Goal: Contribute content: Contribute content

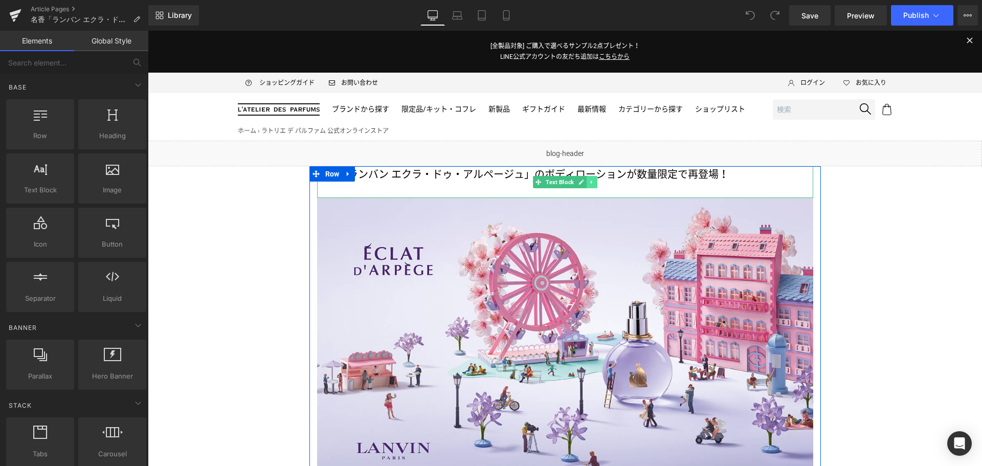
click at [590, 181] on icon at bounding box center [592, 182] width 6 height 6
click at [594, 181] on icon at bounding box center [597, 182] width 6 height 6
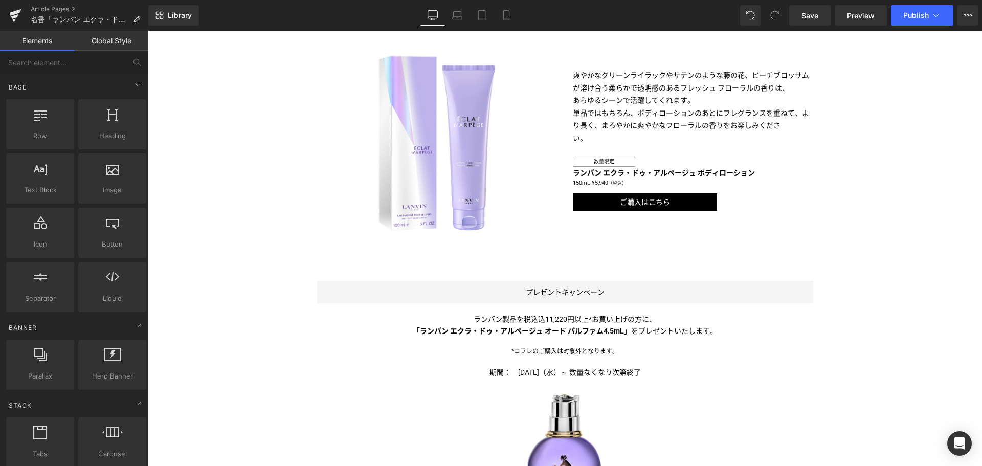
scroll to position [497, 0]
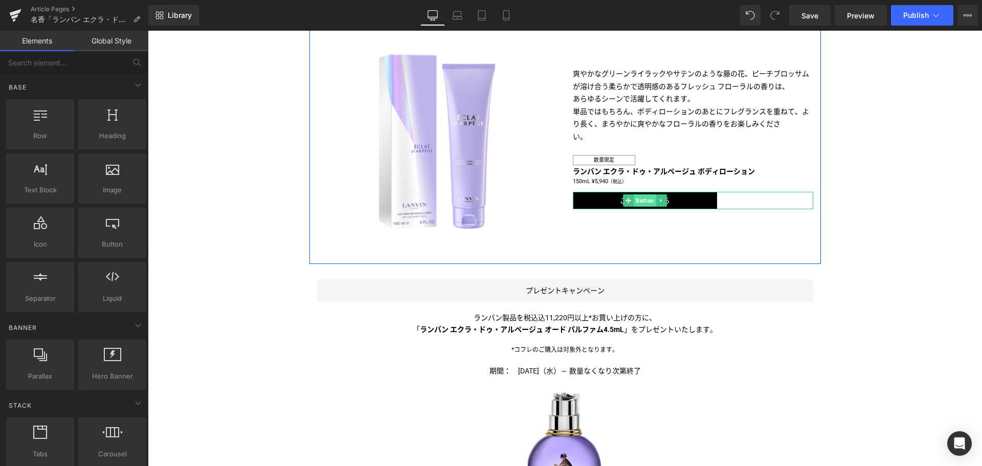
click at [641, 198] on span "Button" at bounding box center [645, 200] width 23 height 12
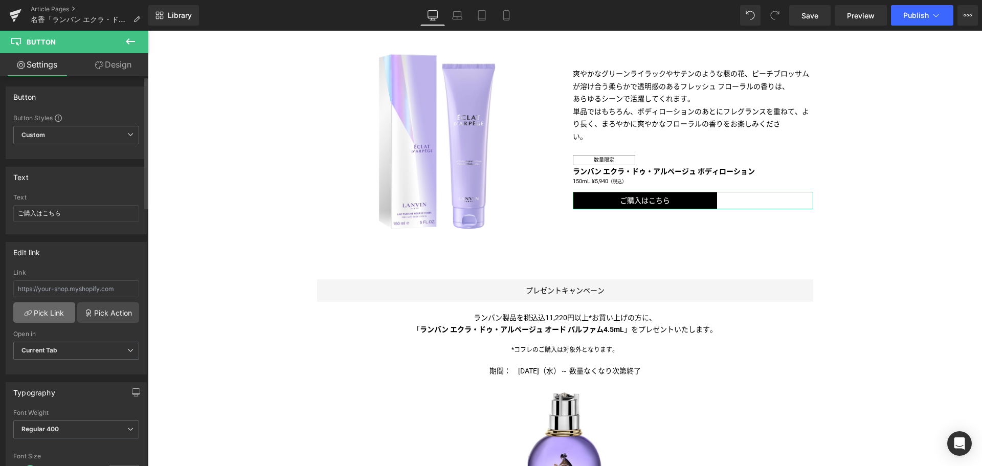
click at [43, 313] on link "Pick Link" at bounding box center [44, 312] width 62 height 20
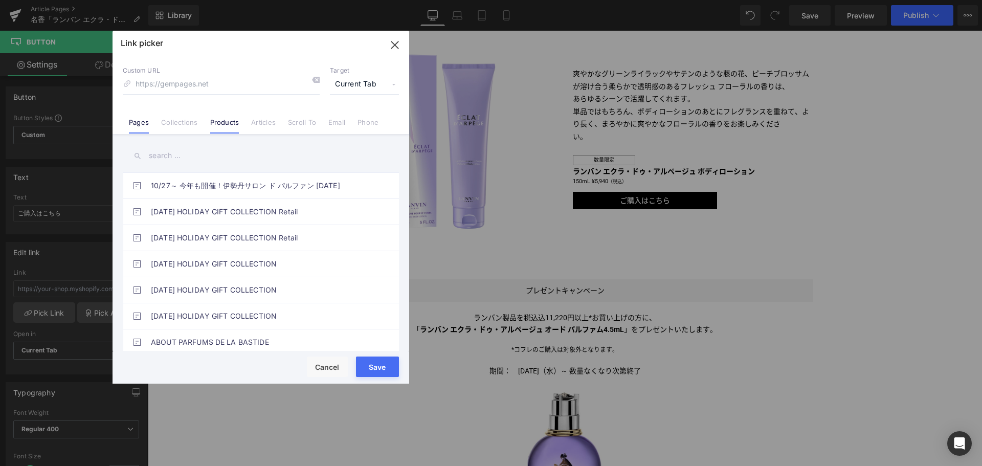
click at [219, 126] on link "Products" at bounding box center [224, 125] width 29 height 15
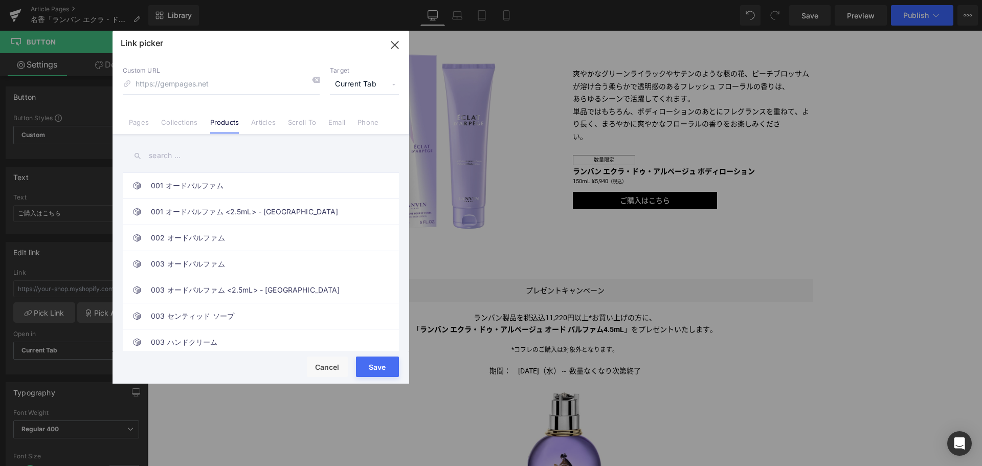
click at [176, 158] on input "text" at bounding box center [261, 155] width 276 height 23
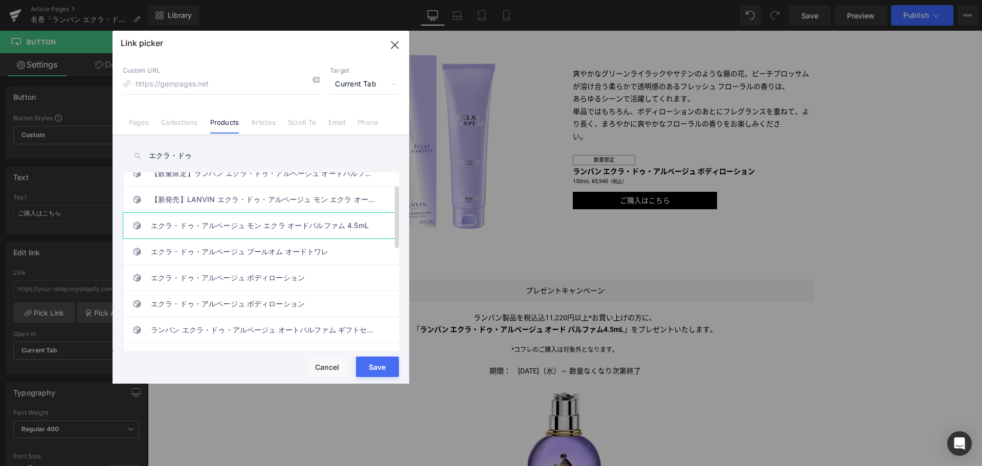
scroll to position [39, 0]
type input "エクラ・ドゥ"
click at [186, 274] on link "エクラ・ドゥ・アルページュ ボディローション" at bounding box center [263, 277] width 225 height 26
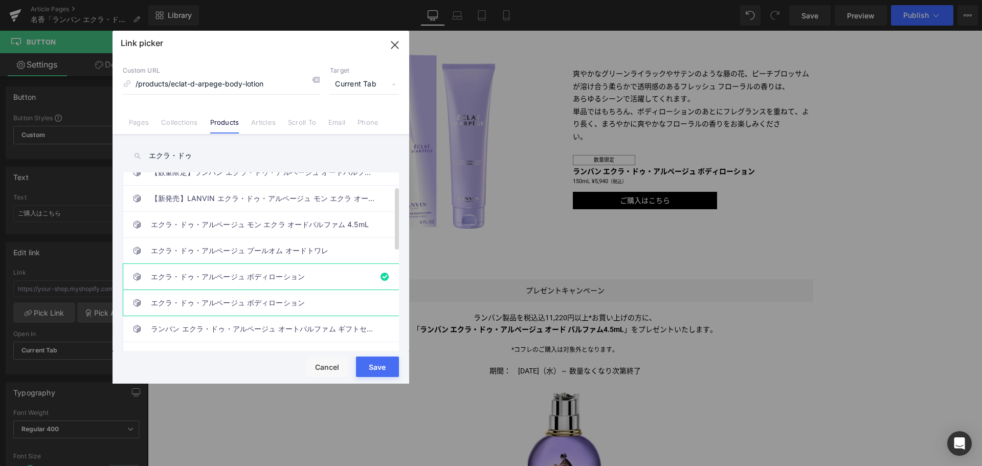
click at [187, 299] on link "エクラ・ドゥ・アルページュ ボディローション" at bounding box center [263, 303] width 225 height 26
type input "/products/eclat-d-arpege-body-lotion-new"
click at [383, 365] on button "Save" at bounding box center [377, 367] width 43 height 20
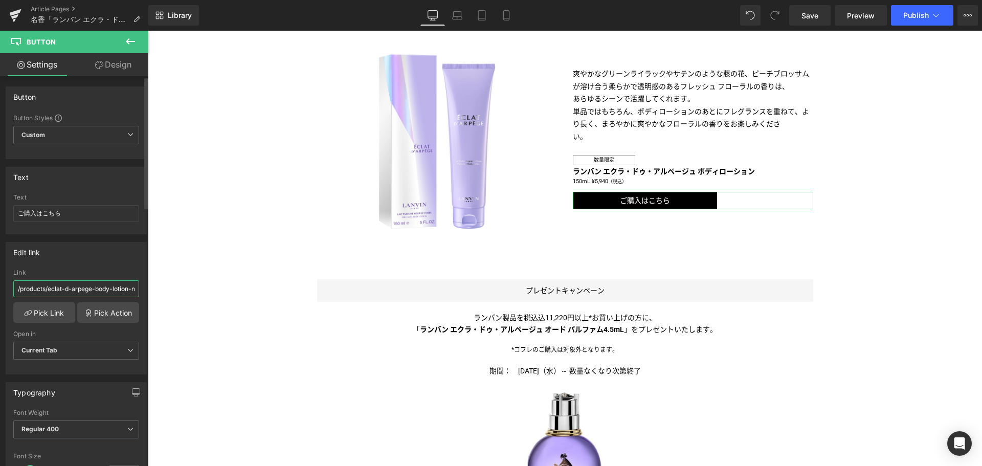
click at [98, 289] on input "/products/eclat-d-arpege-body-lotion-new" at bounding box center [76, 288] width 126 height 17
type input "/products/eclat-d-arpege-body-lotion-new"
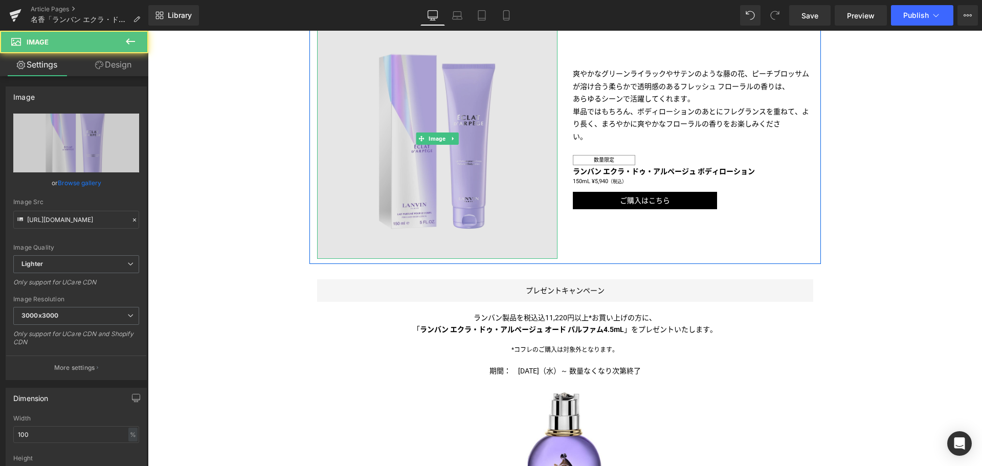
click at [440, 146] on img at bounding box center [437, 138] width 240 height 240
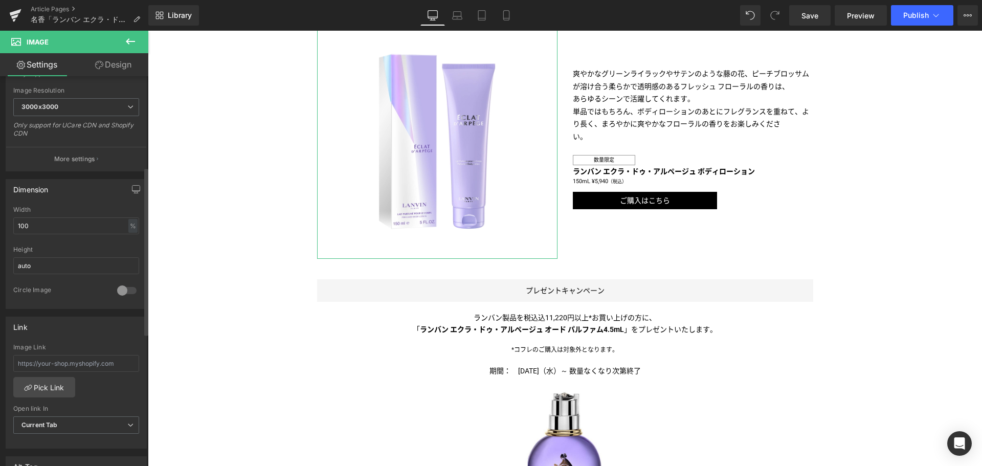
scroll to position [211, 0]
click at [60, 360] on input "text" at bounding box center [76, 360] width 126 height 17
paste input "/products/eclat-d-arpege-body-lotion-new"
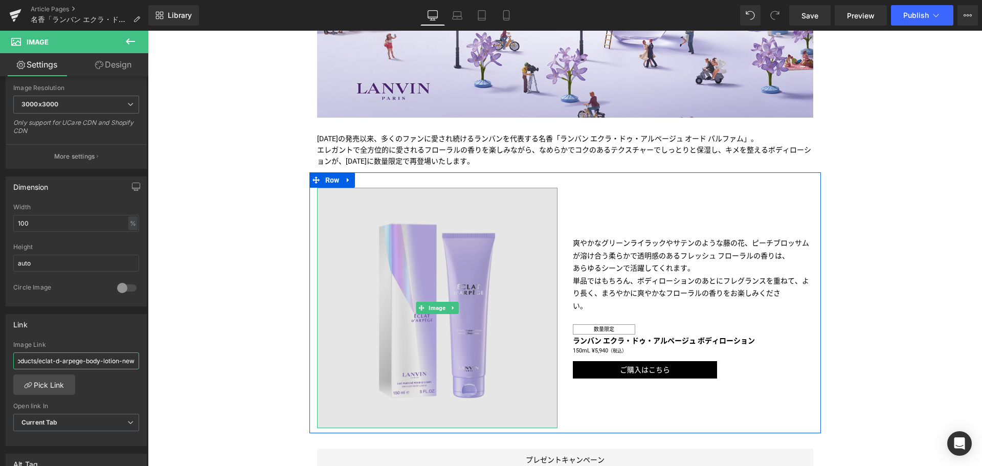
scroll to position [327, 0]
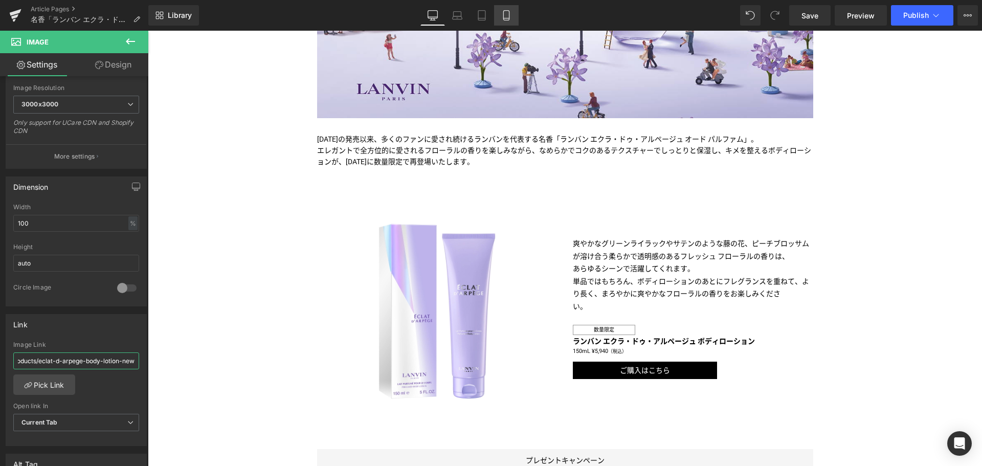
type input "/products/eclat-d-arpege-body-lotion-new"
click at [513, 9] on link "Mobile" at bounding box center [506, 15] width 25 height 20
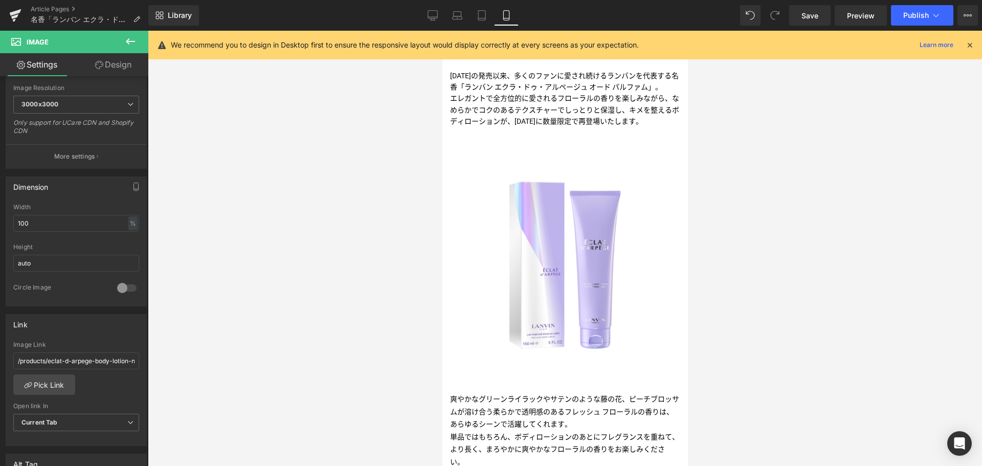
scroll to position [313, 0]
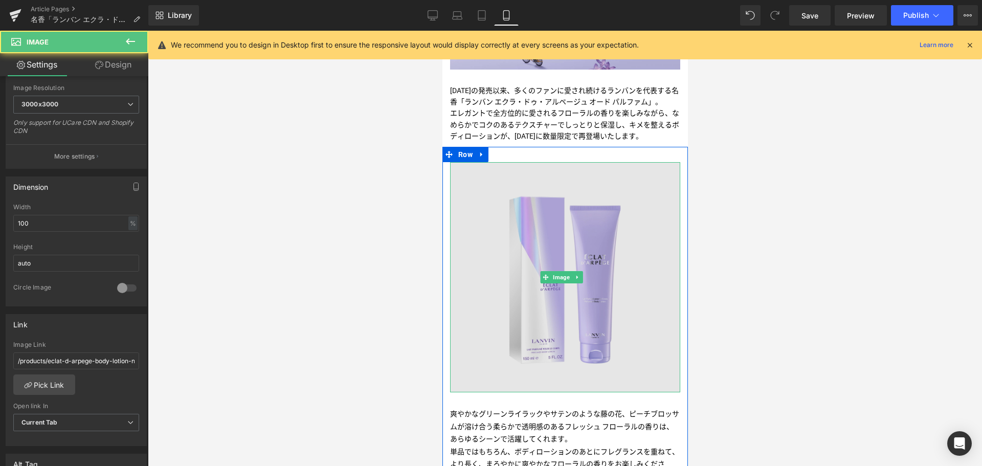
click at [529, 261] on img at bounding box center [565, 277] width 230 height 230
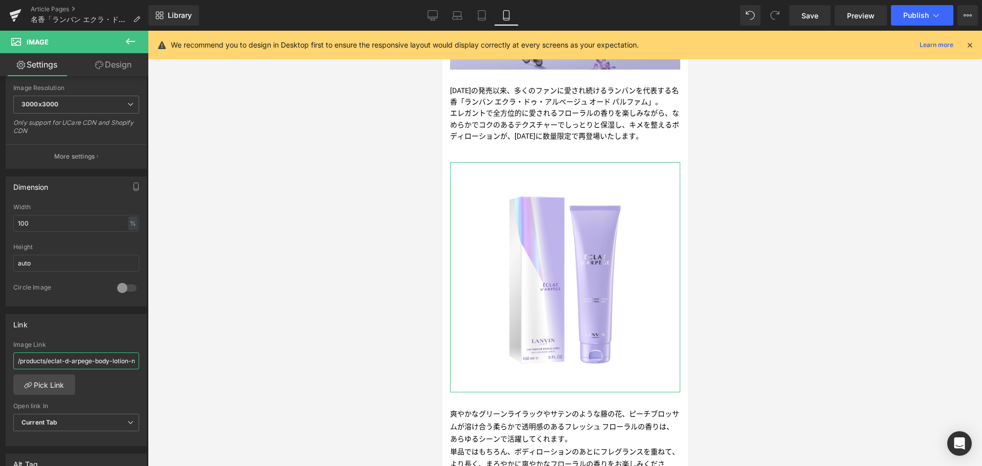
scroll to position [0, 13]
drag, startPoint x: 73, startPoint y: 361, endPoint x: 239, endPoint y: 377, distance: 167.5
click at [239, 377] on div "Button You are previewing how the will restyle your page. You can not edit Elem…" at bounding box center [491, 241] width 982 height 483
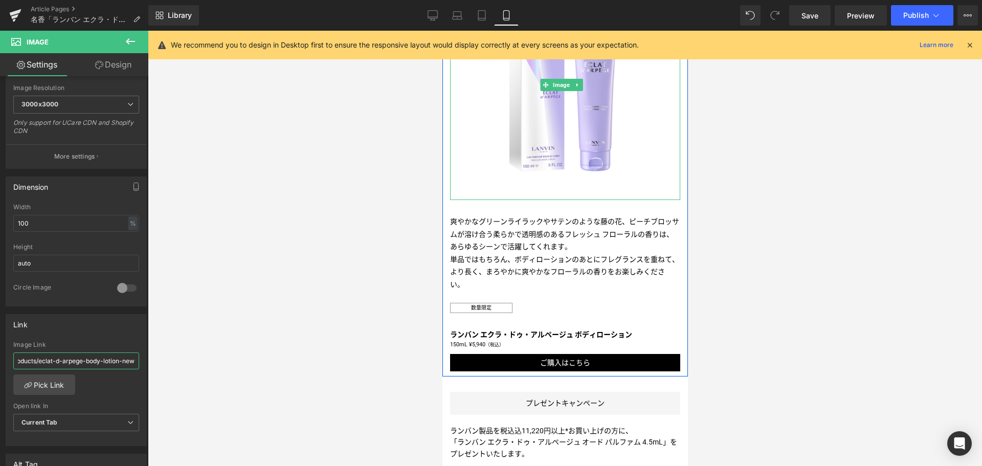
scroll to position [505, 0]
click at [559, 368] on span "Button" at bounding box center [561, 362] width 23 height 12
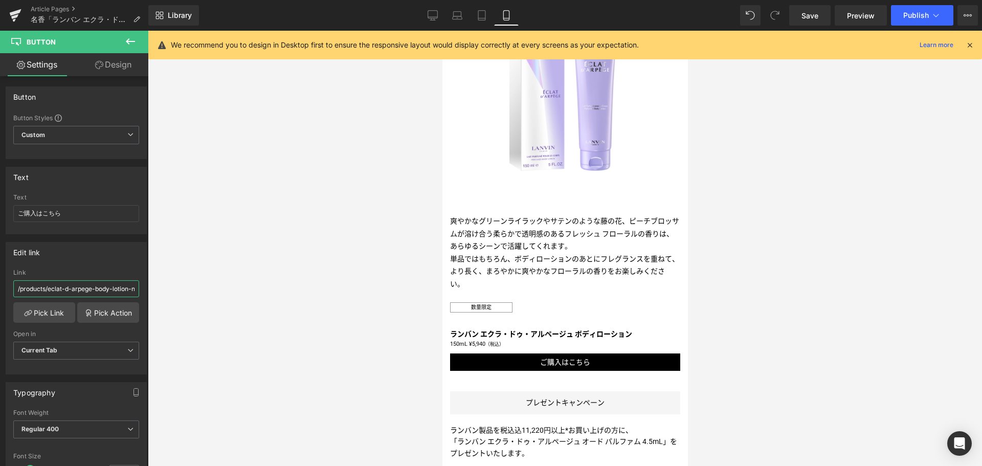
drag, startPoint x: 112, startPoint y: 288, endPoint x: 197, endPoint y: 293, distance: 85.1
click at [197, 293] on div "Button You are previewing how the will restyle your page. You can not edit Elem…" at bounding box center [491, 241] width 982 height 483
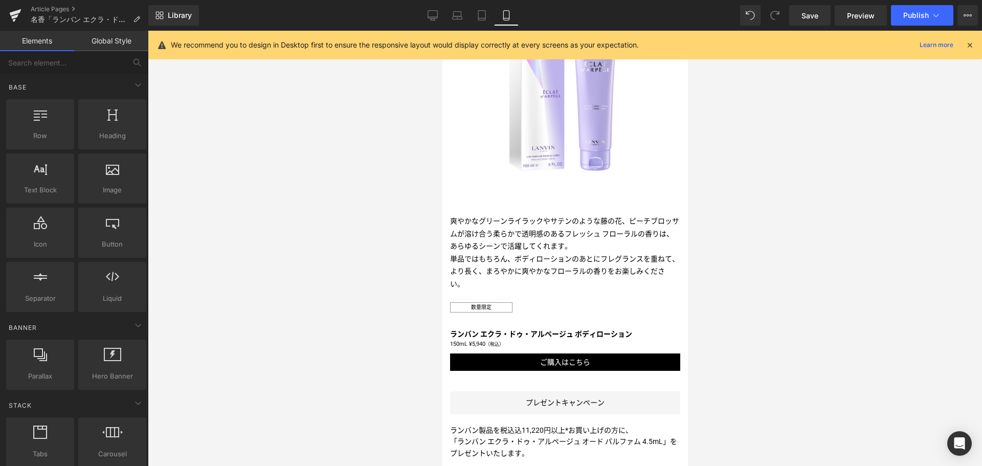
scroll to position [0, 0]
click at [281, 223] on div at bounding box center [565, 248] width 834 height 435
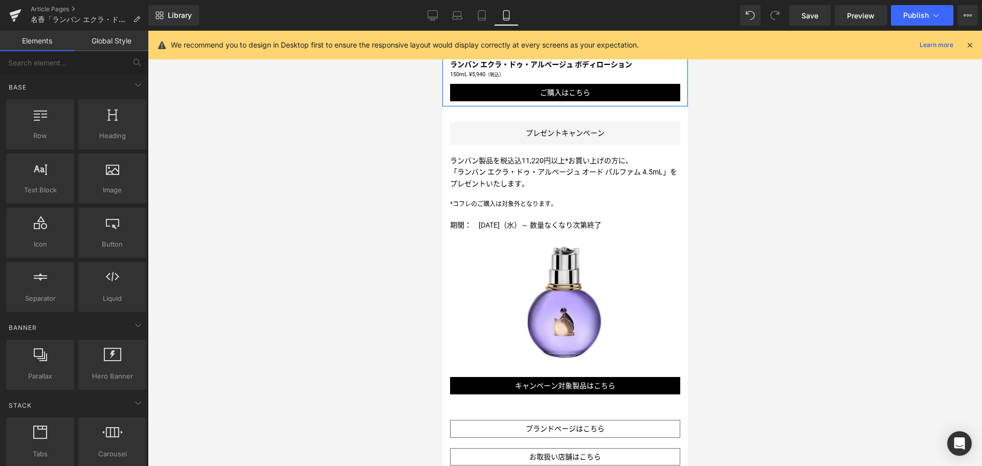
scroll to position [777, 0]
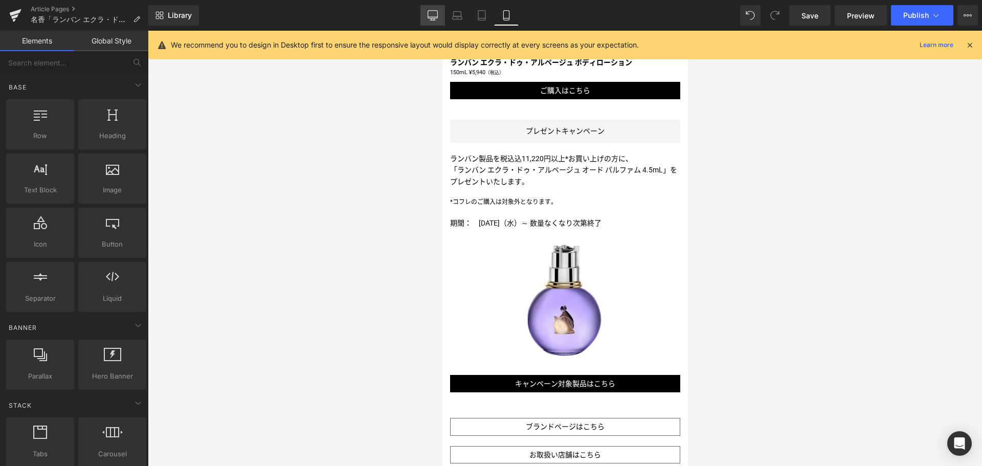
click at [433, 12] on icon at bounding box center [433, 15] width 10 height 10
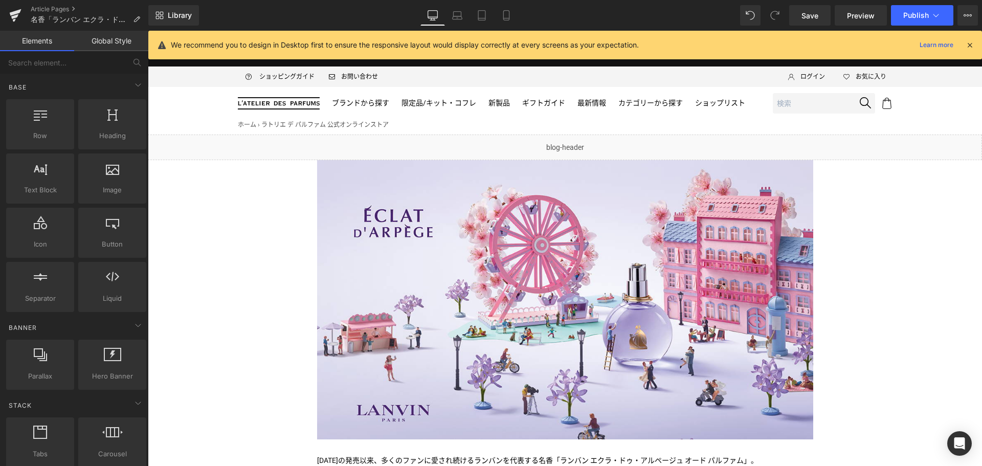
scroll to position [4, 0]
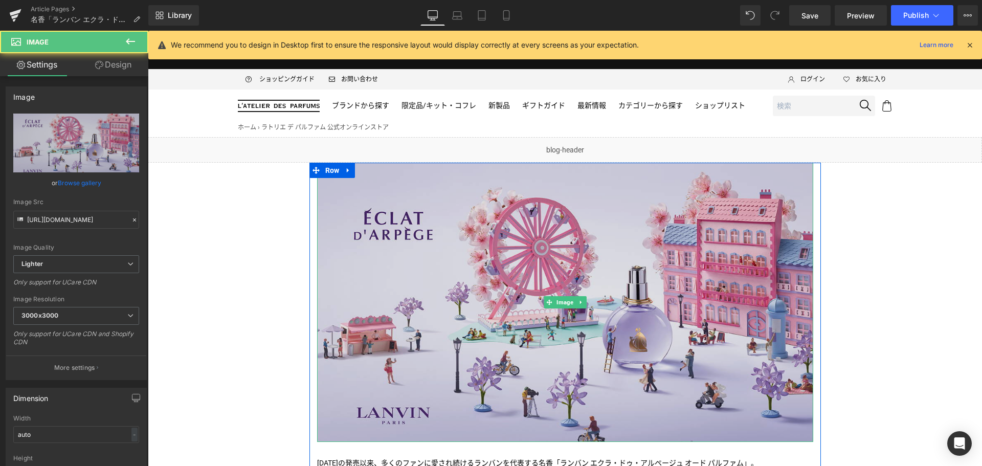
click at [512, 208] on img at bounding box center [565, 302] width 496 height 279
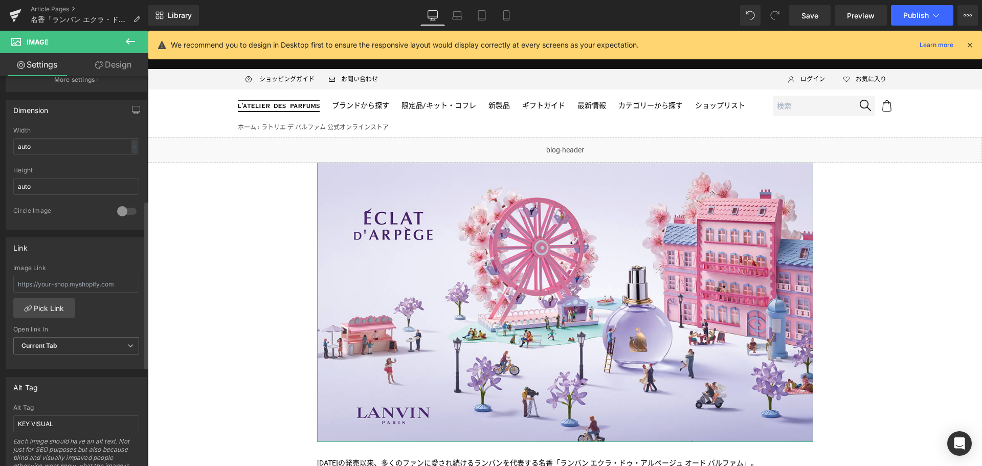
scroll to position [289, 0]
click at [41, 305] on link "Pick Link" at bounding box center [44, 307] width 62 height 20
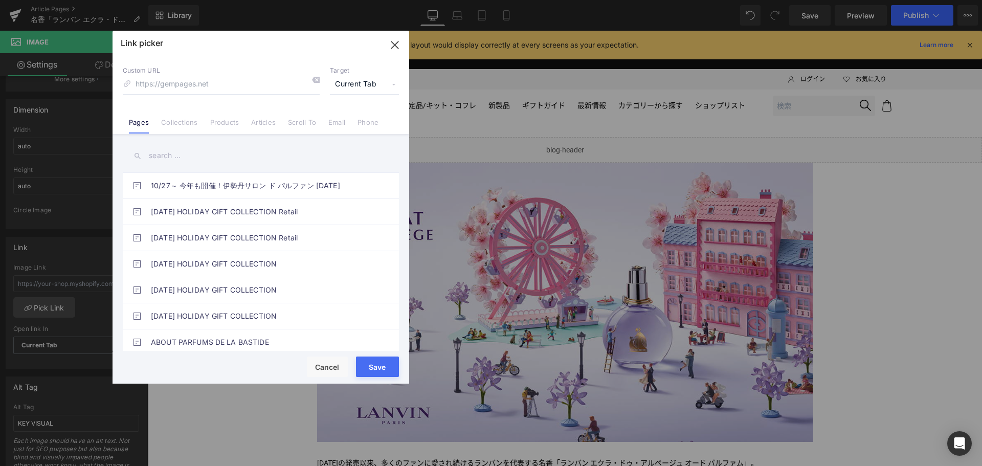
click at [183, 158] on input "text" at bounding box center [261, 155] width 276 height 23
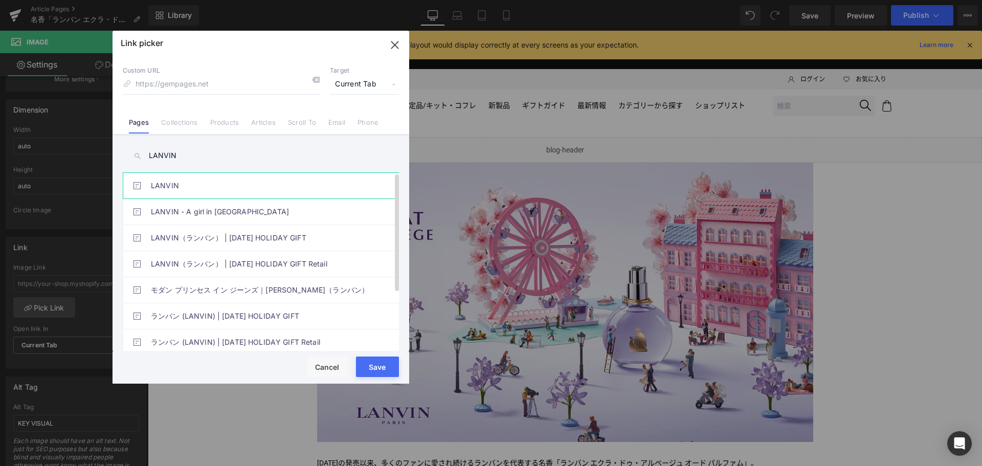
type input "LANVIN"
click at [207, 185] on link "LANVIN" at bounding box center [263, 186] width 225 height 26
type input "/pages/lanvin"
click at [385, 365] on button "Save" at bounding box center [377, 367] width 43 height 20
type input "/pages/lanvin"
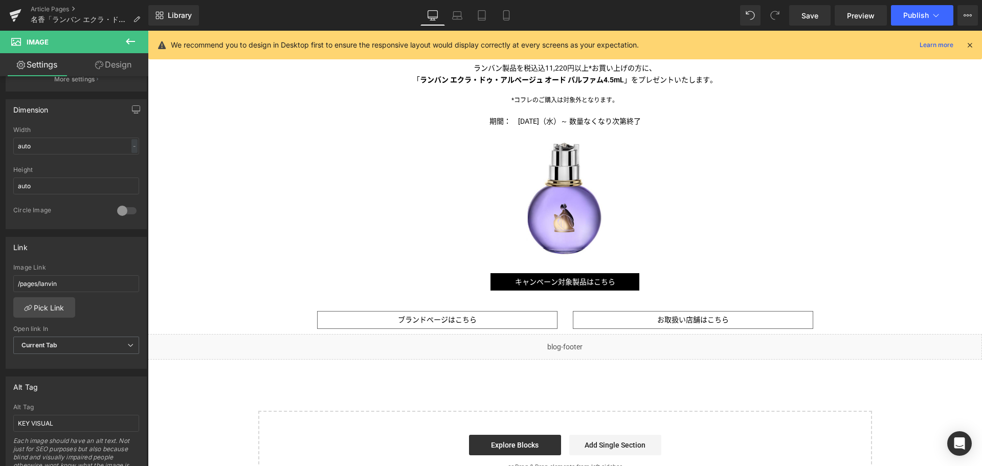
scroll to position [736, 0]
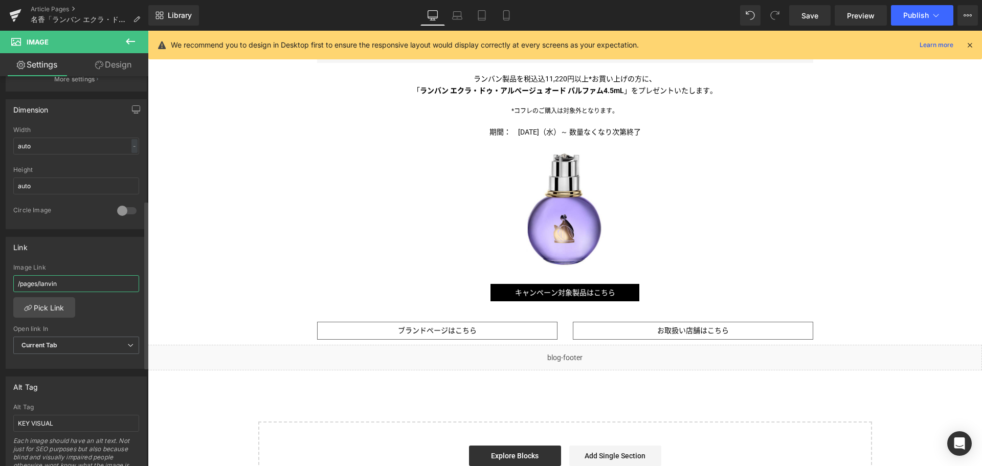
drag, startPoint x: 100, startPoint y: 275, endPoint x: 0, endPoint y: 306, distance: 104.5
click at [0, 306] on div "Link /pages/lanvin Image Link /pages/lanvin Pick Link Current Tab New Tab Open …" at bounding box center [76, 299] width 153 height 140
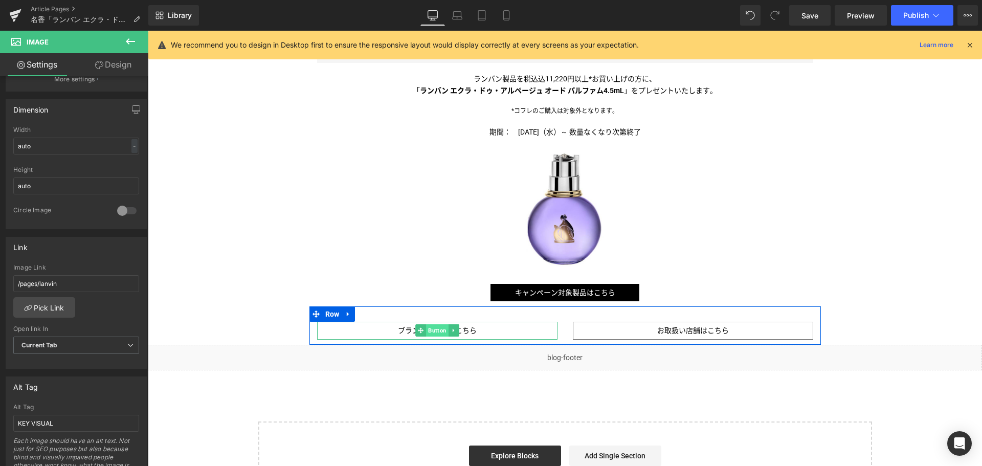
click at [428, 332] on span "Button" at bounding box center [437, 330] width 23 height 12
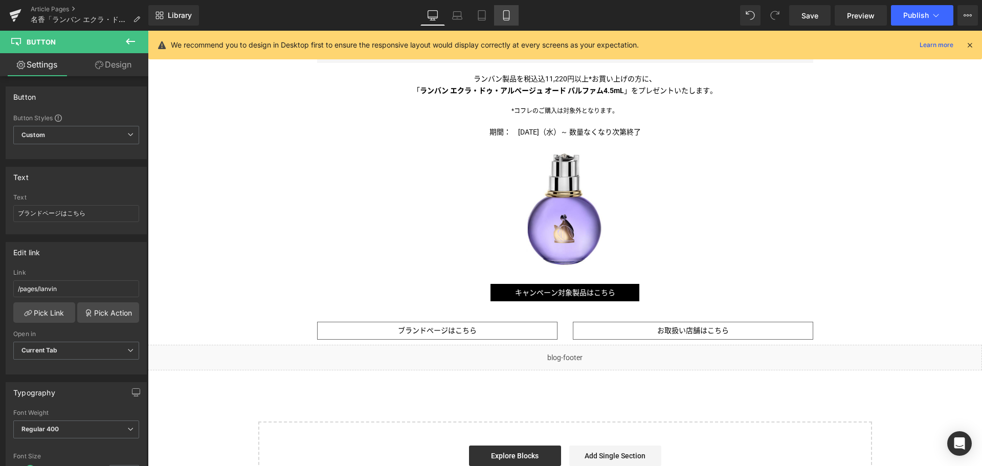
click at [509, 19] on icon at bounding box center [506, 16] width 6 height 10
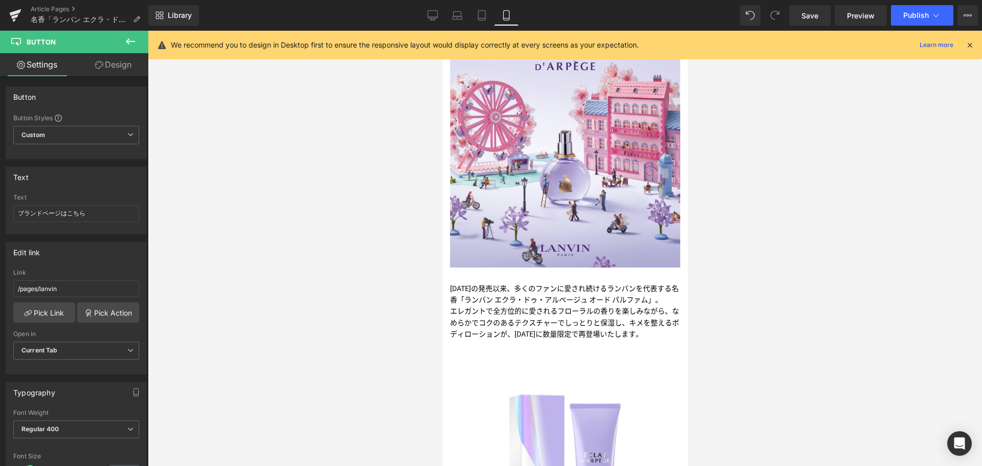
scroll to position [91, 0]
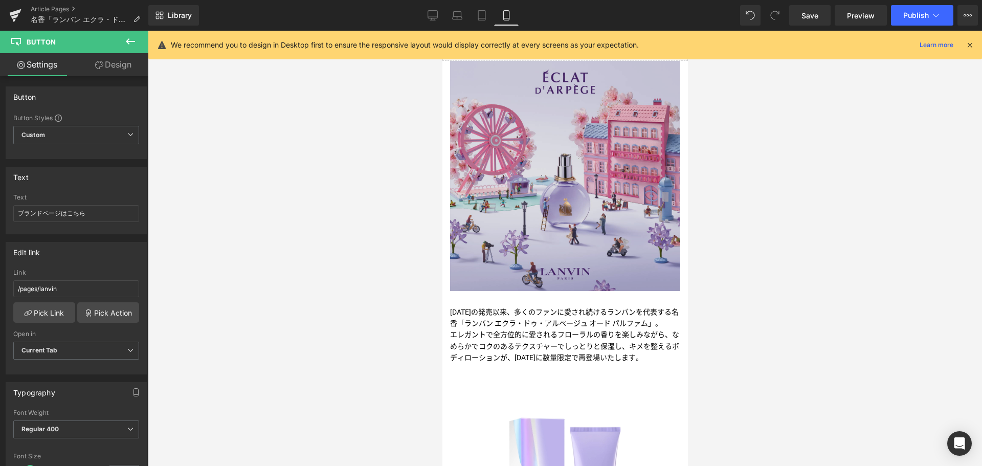
click at [542, 158] on img at bounding box center [565, 176] width 230 height 230
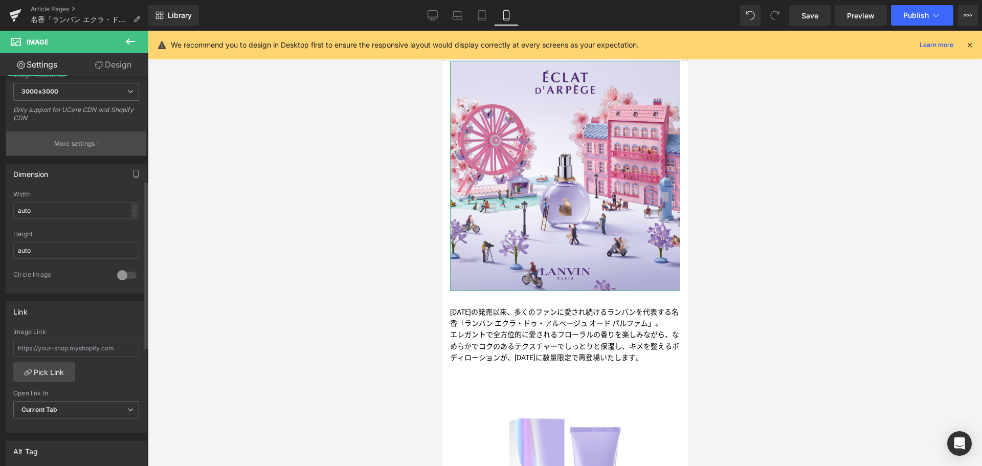
scroll to position [244, 0]
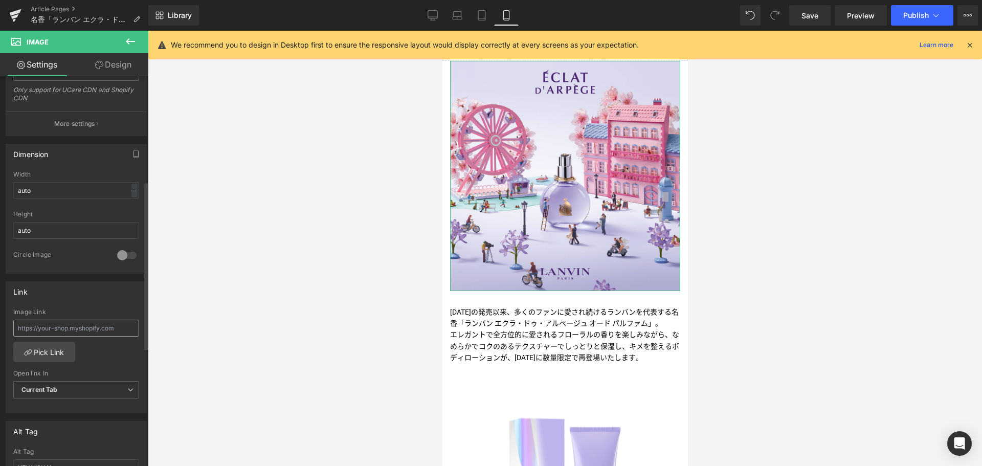
drag, startPoint x: 101, startPoint y: 316, endPoint x: 102, endPoint y: 328, distance: 12.4
click at [102, 328] on div "Image Link" at bounding box center [76, 324] width 126 height 33
paste input "/pages/lanvin"
click at [102, 328] on input "text" at bounding box center [76, 328] width 126 height 17
type input "/pages/lanvin"
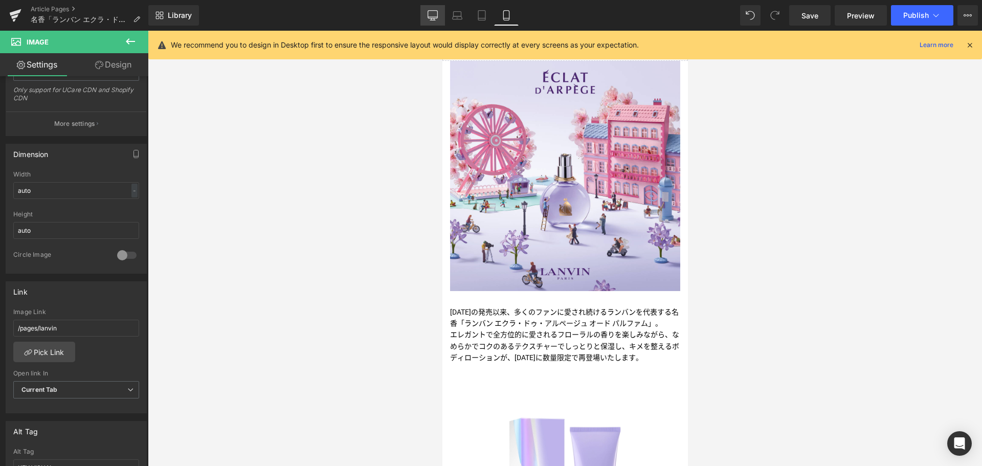
click at [444, 20] on link "Desktop" at bounding box center [432, 15] width 25 height 20
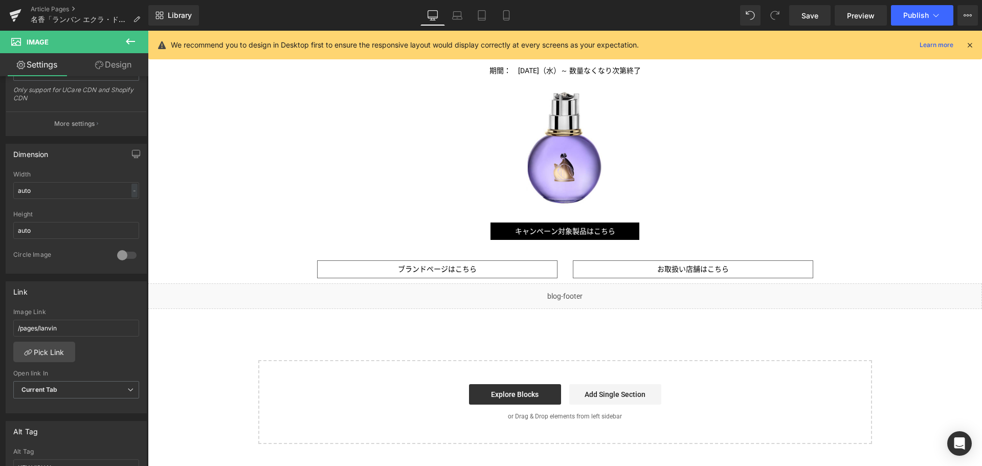
scroll to position [802, 0]
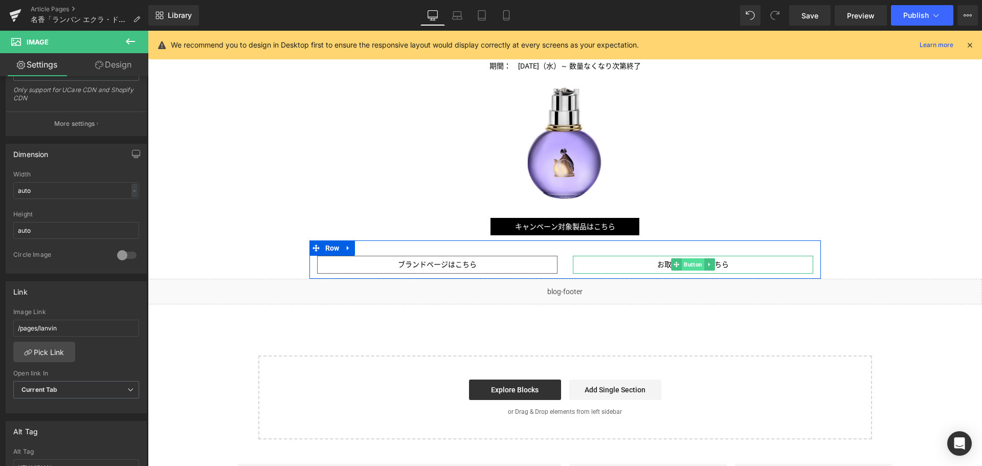
click at [682, 267] on span "Button" at bounding box center [693, 264] width 23 height 12
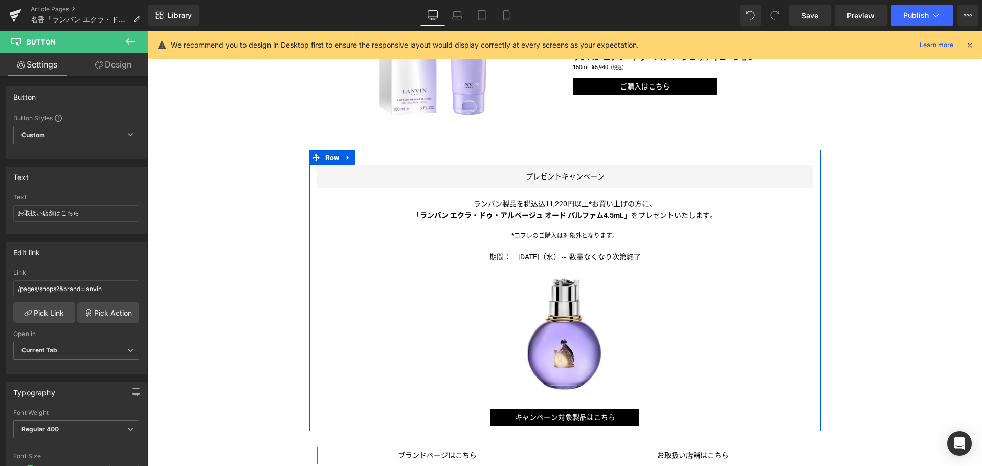
scroll to position [611, 0]
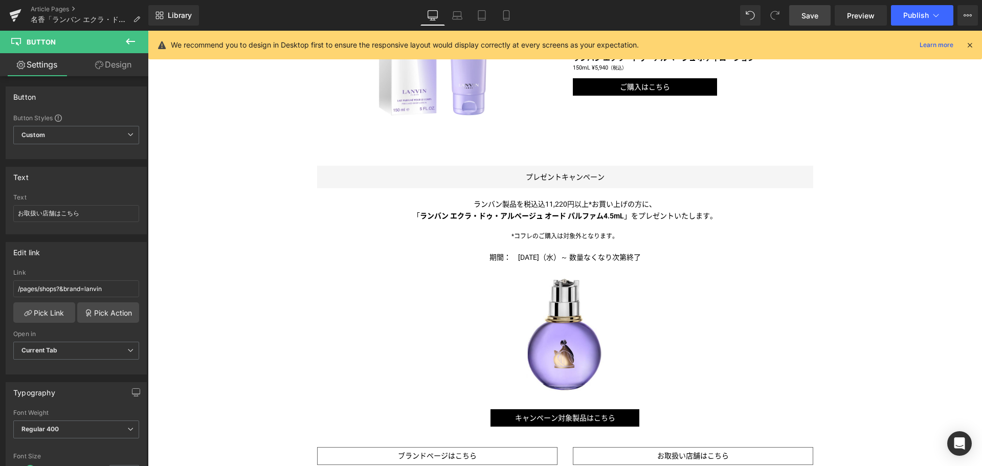
click at [805, 19] on span "Save" at bounding box center [810, 15] width 17 height 11
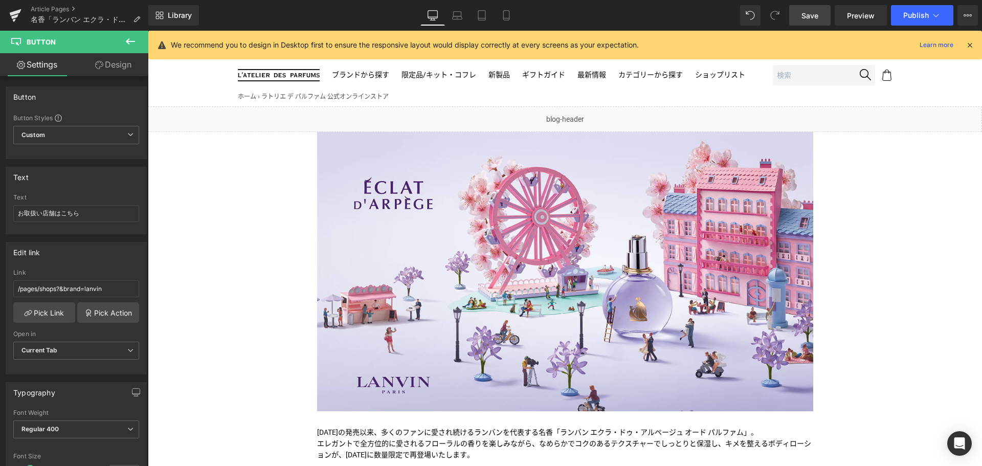
scroll to position [0, 0]
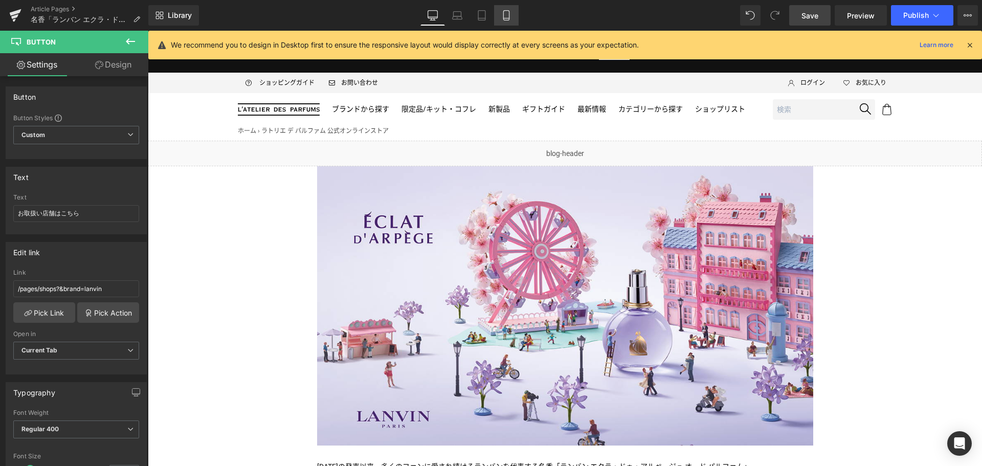
click at [506, 11] on icon at bounding box center [506, 16] width 6 height 10
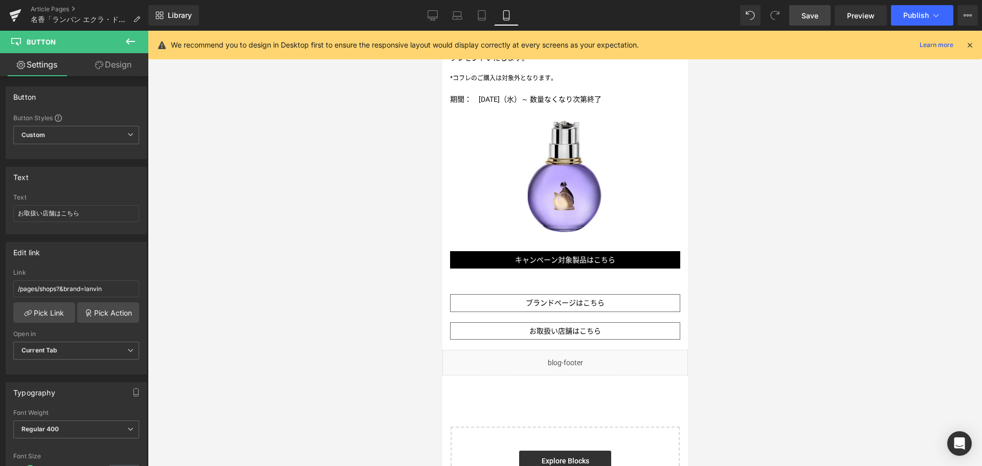
scroll to position [900, 0]
click at [436, 15] on icon at bounding box center [433, 15] width 10 height 10
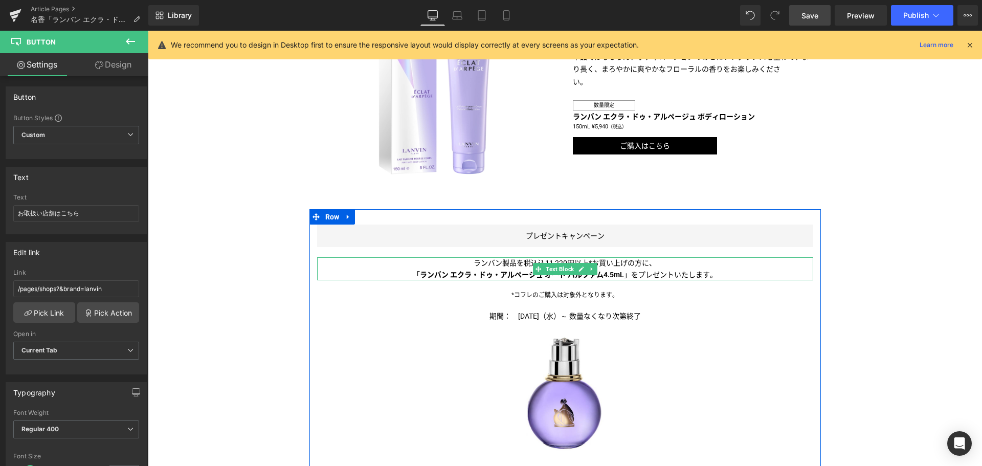
scroll to position [442, 0]
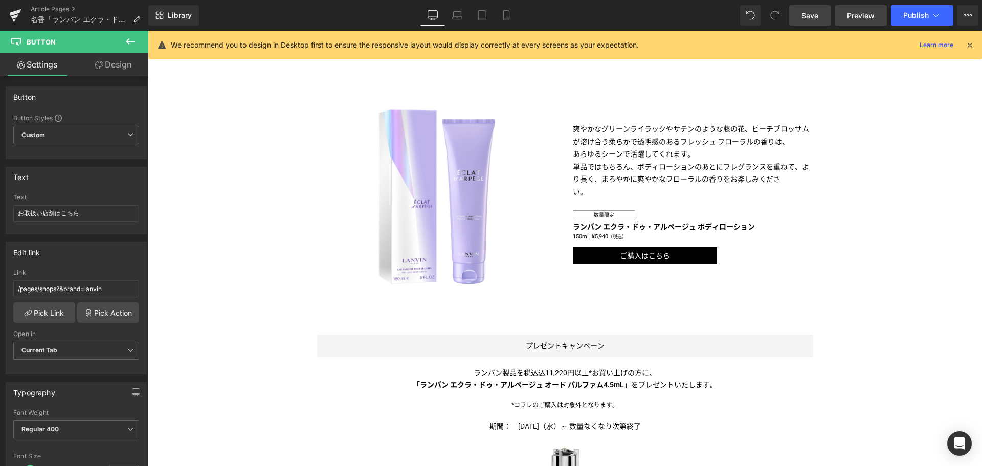
click at [855, 21] on link "Preview" at bounding box center [861, 15] width 52 height 20
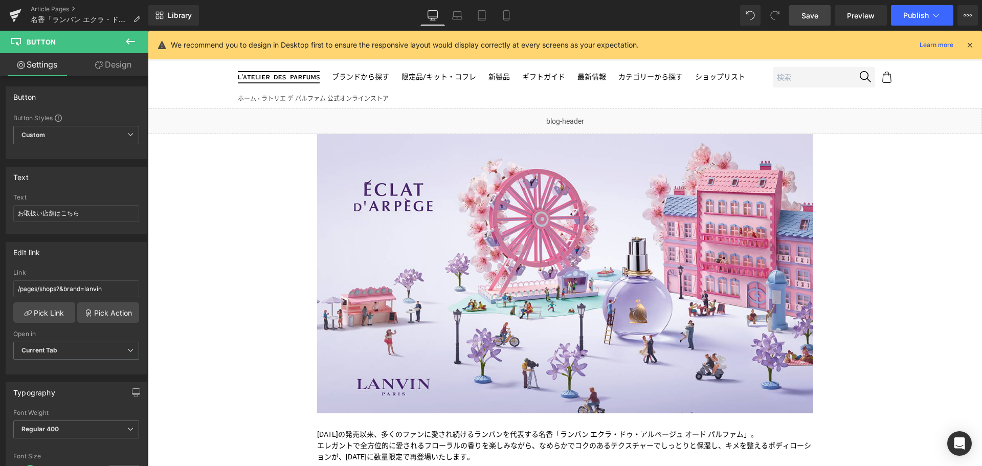
scroll to position [0, 0]
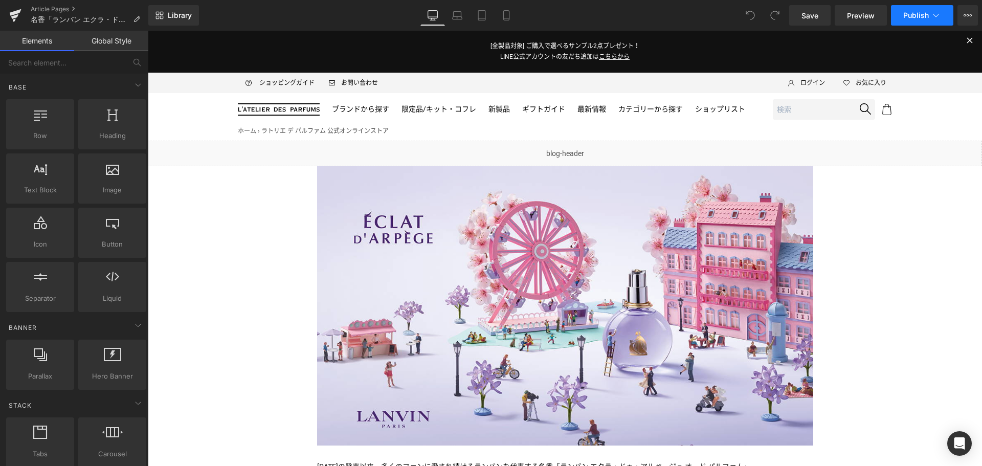
click at [935, 17] on icon at bounding box center [936, 15] width 10 height 10
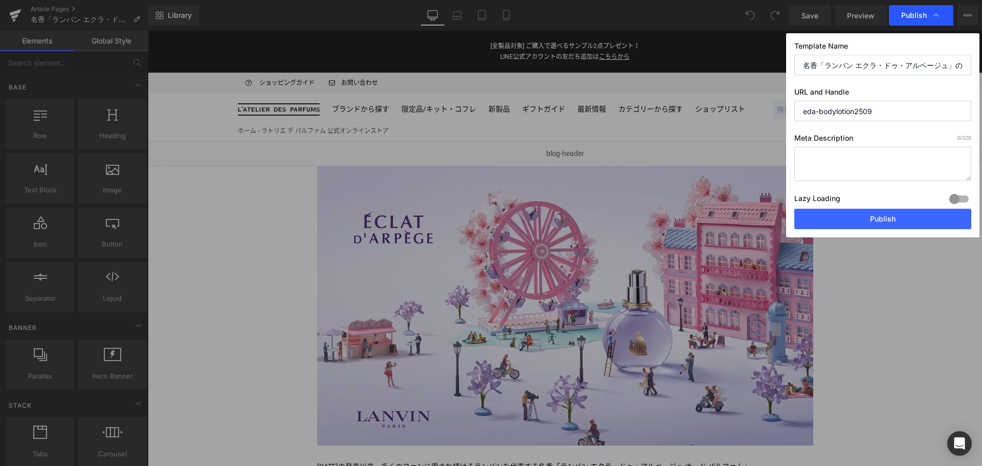
click at [940, 19] on icon at bounding box center [936, 15] width 10 height 10
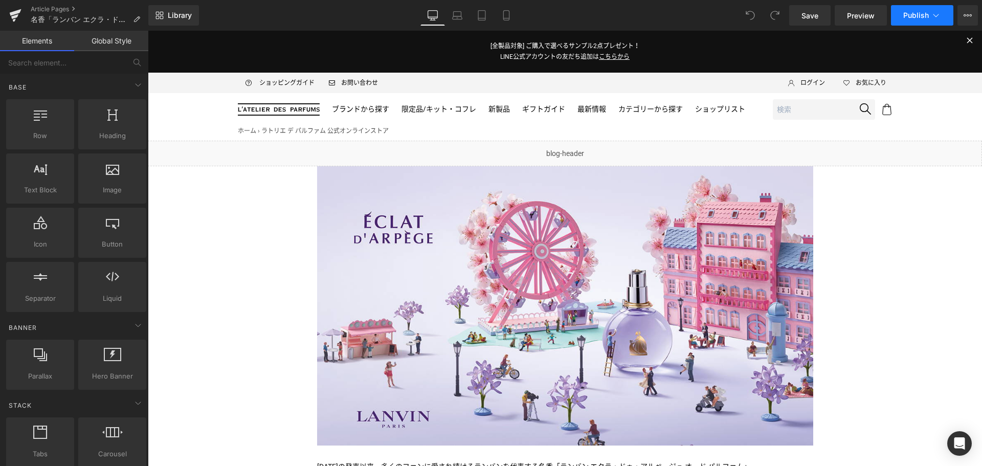
click at [937, 16] on icon at bounding box center [936, 15] width 10 height 10
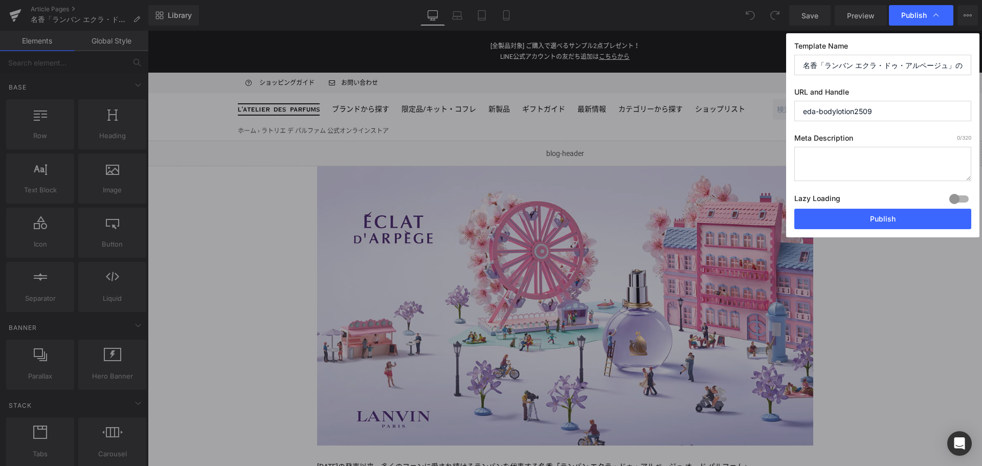
click at [923, 161] on textarea at bounding box center [882, 164] width 177 height 34
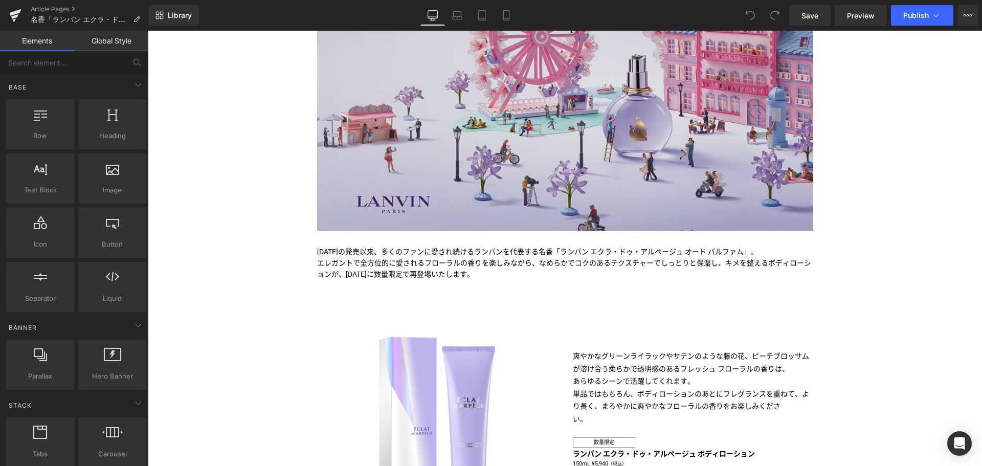
scroll to position [215, 0]
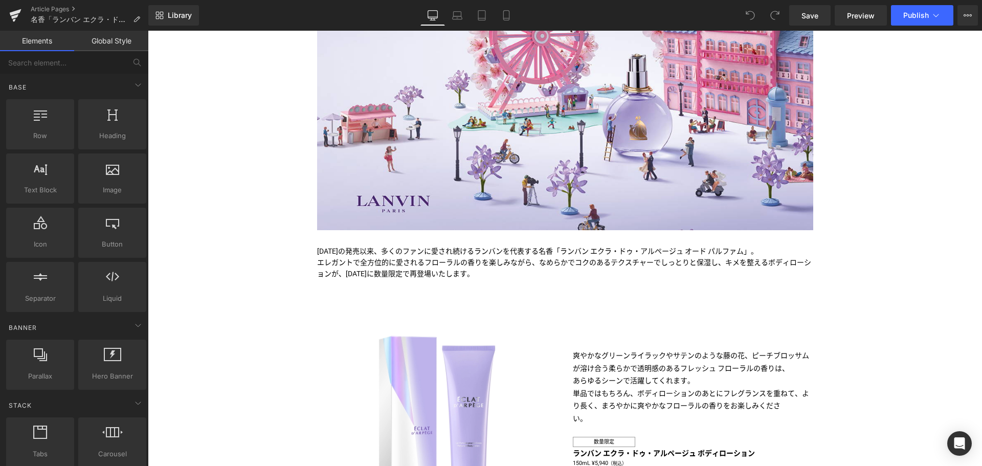
click at [478, 271] on span "かでコクのあるテクスチャーでしっとりと保湿し、キメを整えるボディローションが、[DATE]に数量限定で再登場いたします。" at bounding box center [564, 267] width 494 height 19
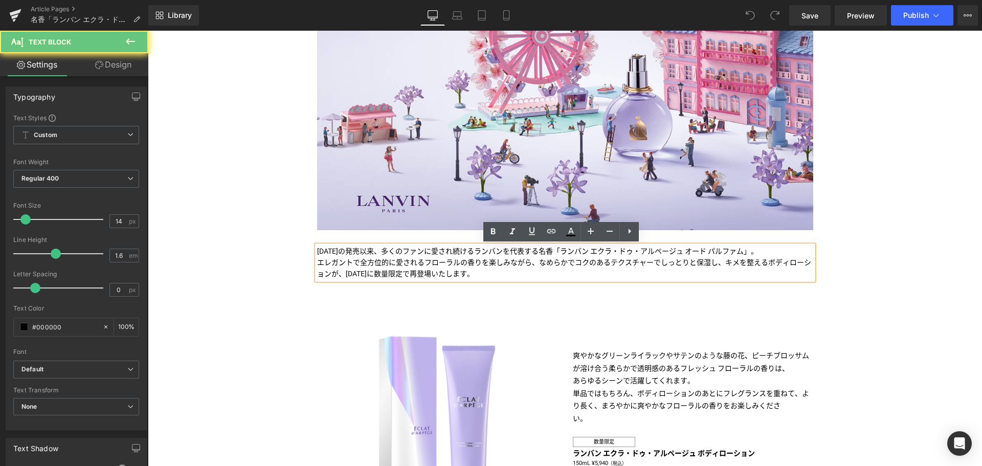
click at [478, 271] on span "かでコクのあるテクスチャーでしっとりと保湿し、キメを整えるボディローションが、[DATE]に数量限定で再登場いたします。" at bounding box center [564, 267] width 494 height 19
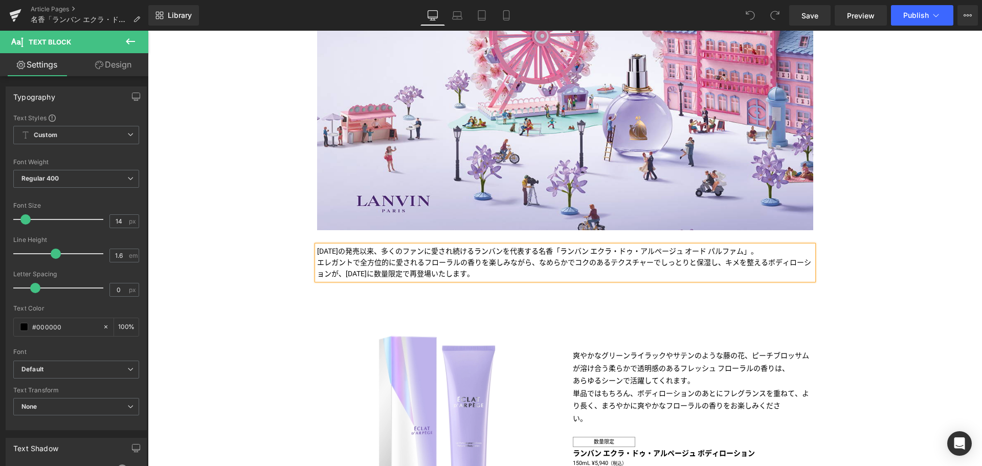
copy div "2003年の発売以来、多くのファンに愛され続けるランバンを代表する名香「ランバン エクラ・ドゥ・アルページュ オード パルファム」。 エレガントで全方位的に愛…"
click at [967, 15] on icon at bounding box center [968, 15] width 3 height 2
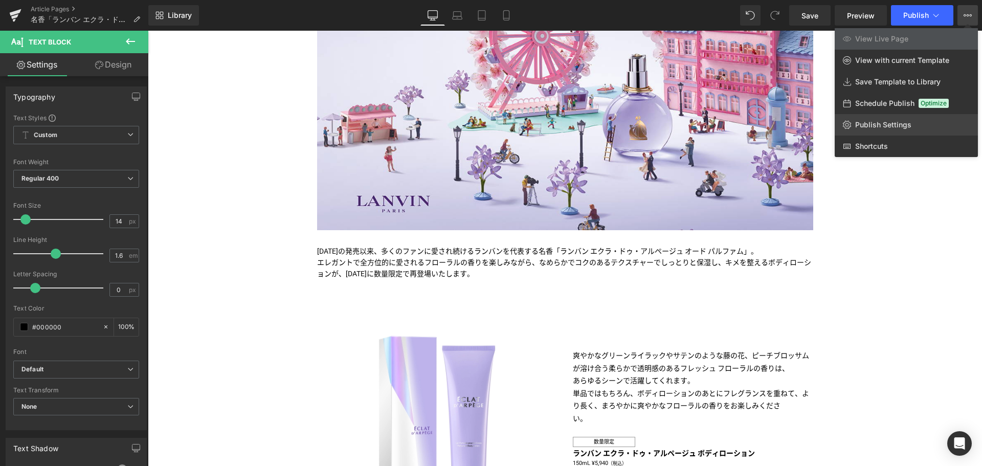
click at [893, 119] on link "Publish Settings" at bounding box center [906, 124] width 143 height 21
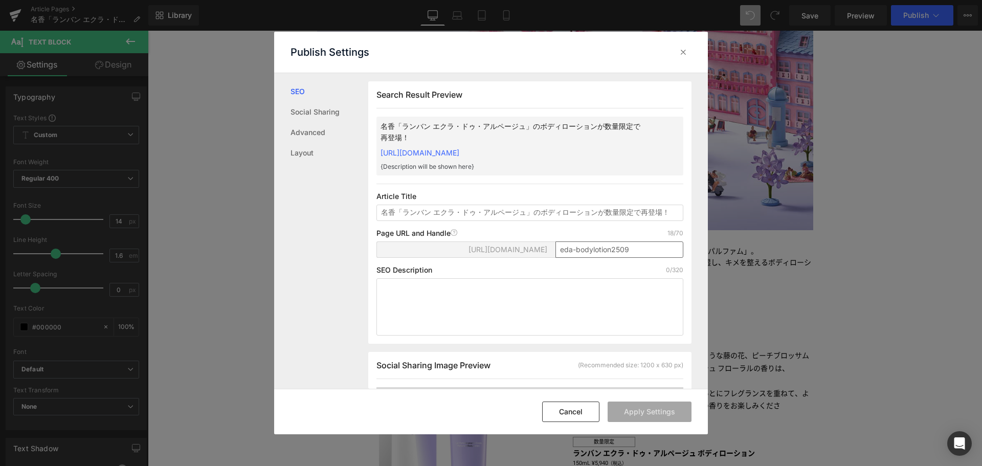
scroll to position [1, 0]
click at [519, 302] on textarea at bounding box center [530, 306] width 307 height 57
paste textarea "2003年の発売以来、多くのファンに愛され続けるランバンを代表する名香「ランバン エクラ・ドゥ・アルページュ オード パルファム」。 エレガントで全方位的に愛…"
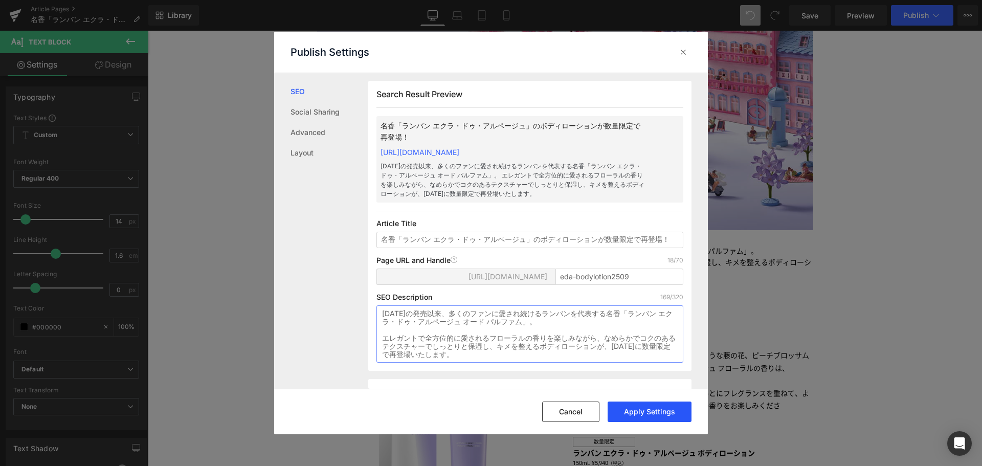
type textarea "2003年の発売以来、多くのファンに愛され続けるランバンを代表する名香「ランバン エクラ・ドゥ・アルページュ オード パルファム」。 エレガントで全方位的に愛…"
click at [650, 411] on button "Apply Settings" at bounding box center [650, 412] width 84 height 20
click at [683, 54] on icon at bounding box center [683, 52] width 10 height 10
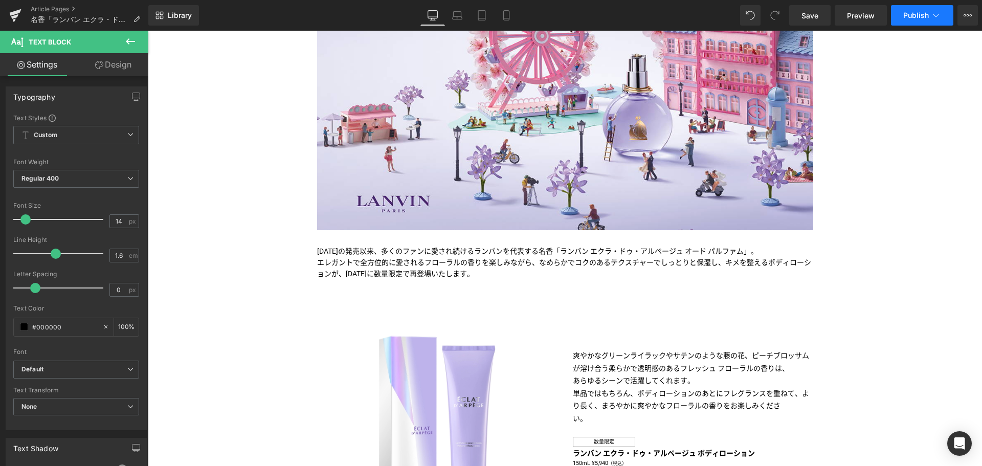
click at [920, 14] on span "Publish" at bounding box center [916, 15] width 26 height 8
click at [806, 22] on link "Save" at bounding box center [809, 15] width 41 height 20
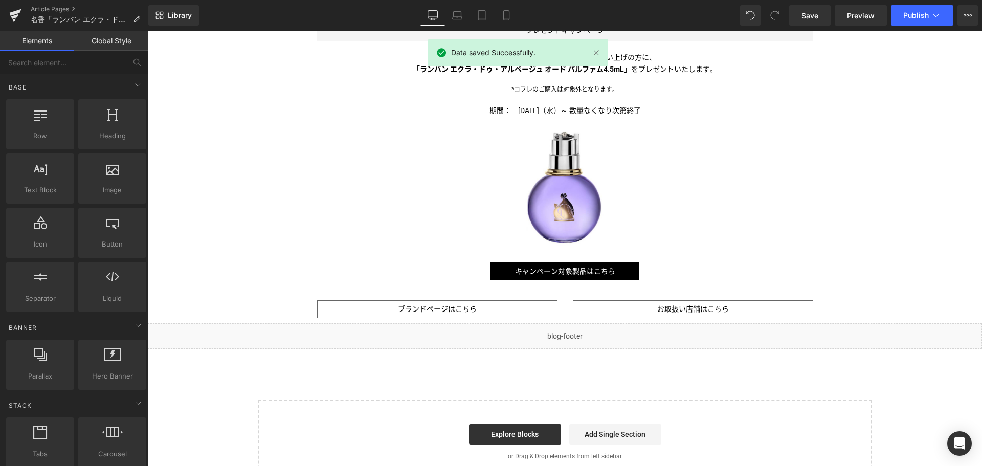
scroll to position [758, 0]
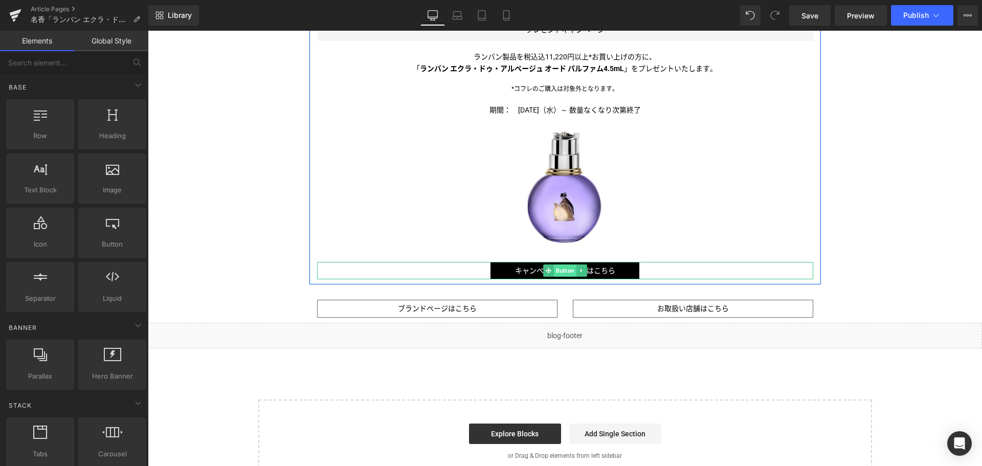
click at [565, 267] on span "Button" at bounding box center [565, 270] width 23 height 12
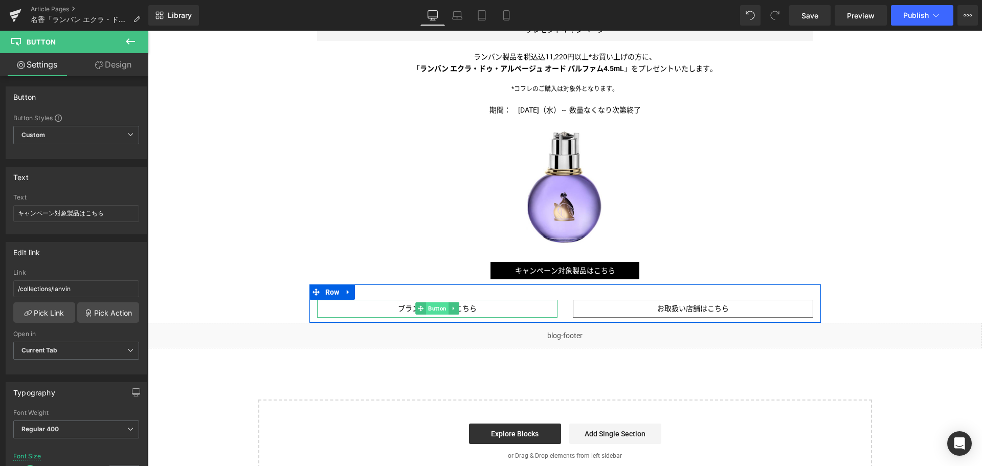
click at [430, 308] on span "Button" at bounding box center [437, 308] width 23 height 12
click at [692, 303] on span "Button" at bounding box center [693, 309] width 23 height 12
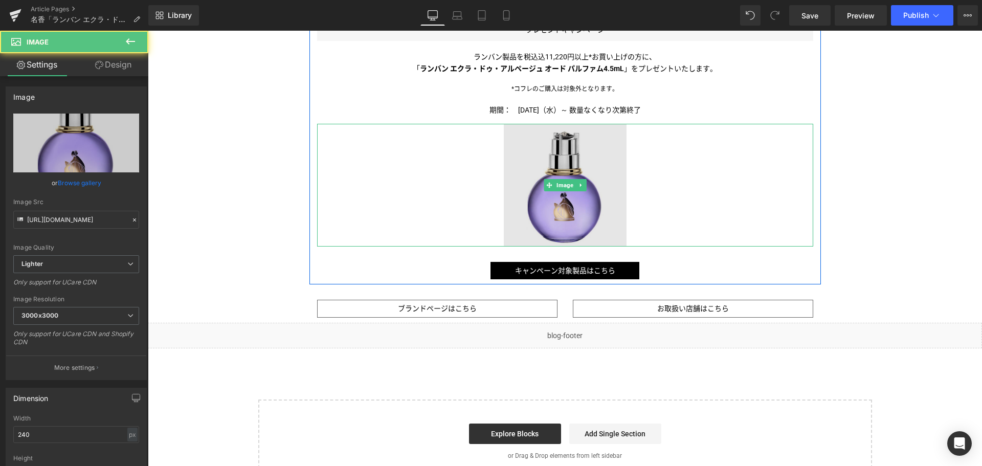
click at [553, 214] on img at bounding box center [565, 185] width 123 height 123
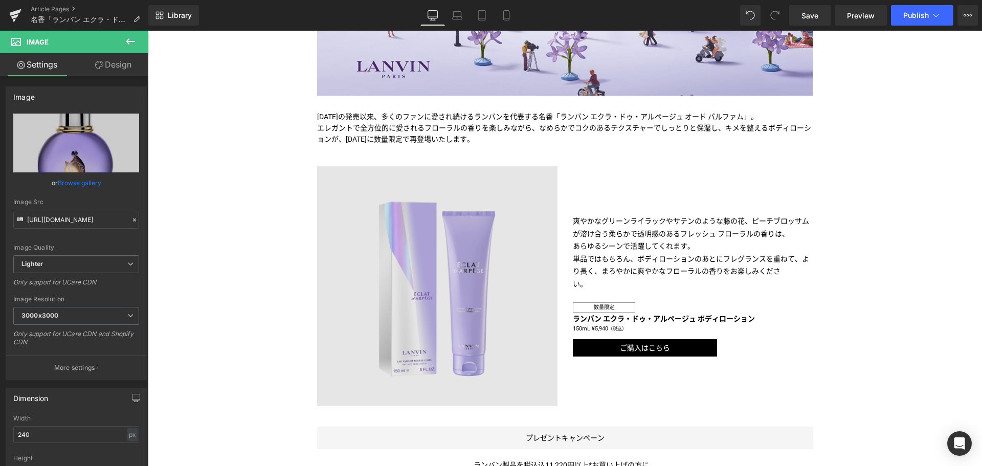
scroll to position [330, 0]
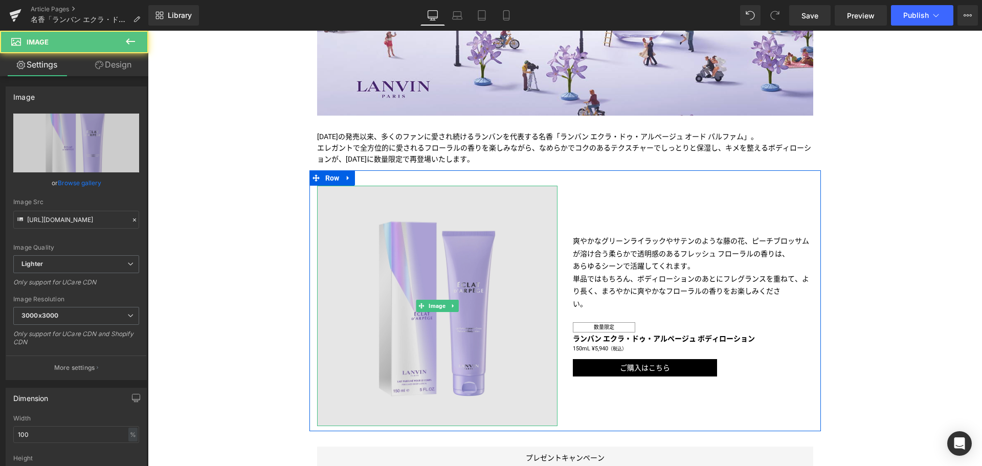
click at [409, 271] on img at bounding box center [437, 306] width 240 height 240
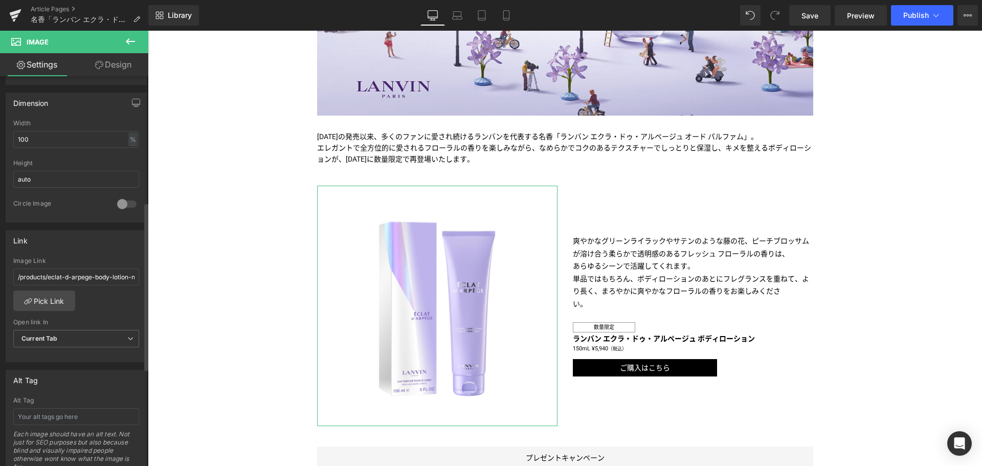
scroll to position [296, 0]
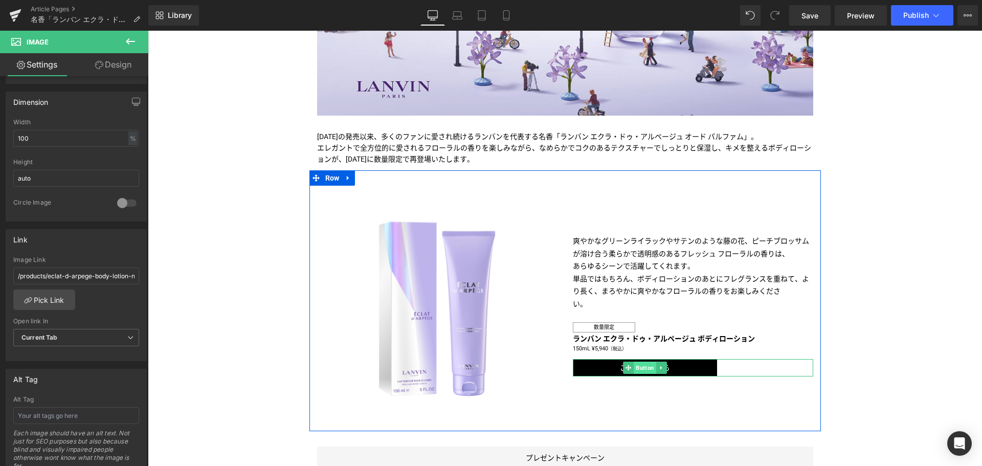
click at [637, 369] on span "Button" at bounding box center [645, 368] width 23 height 12
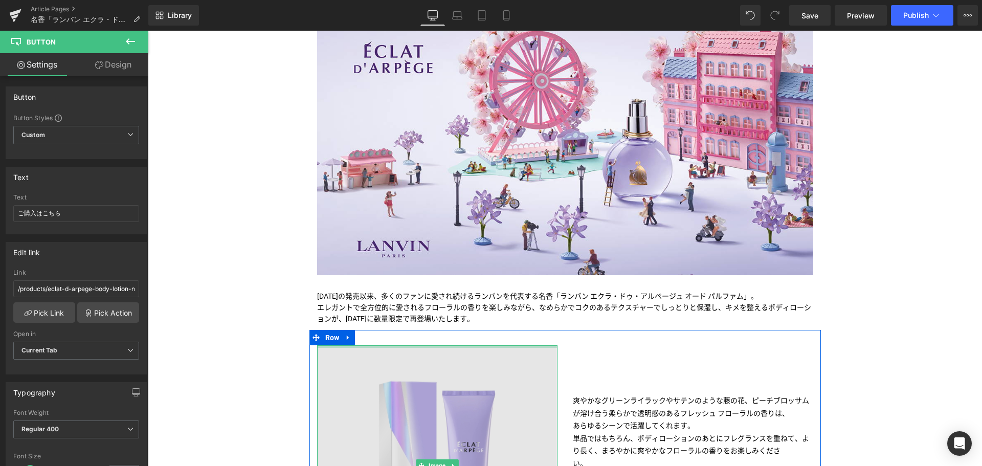
scroll to position [112, 0]
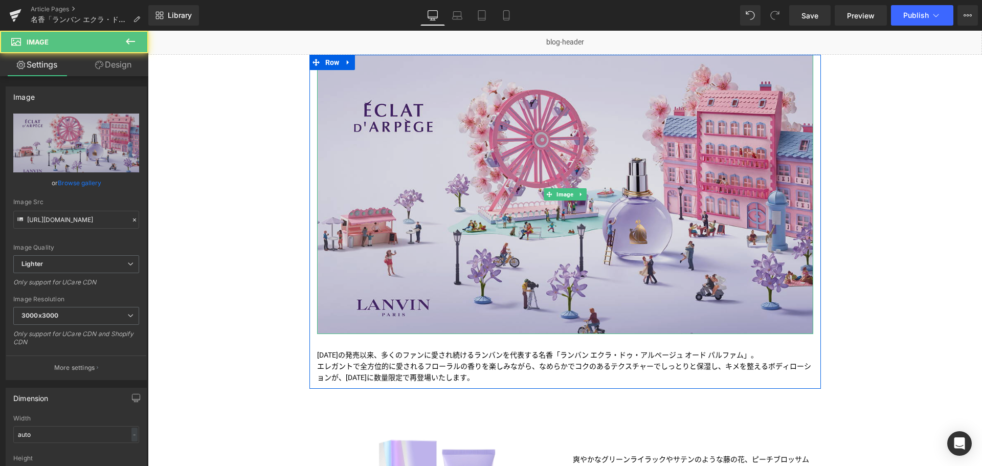
click at [484, 180] on img at bounding box center [565, 194] width 496 height 279
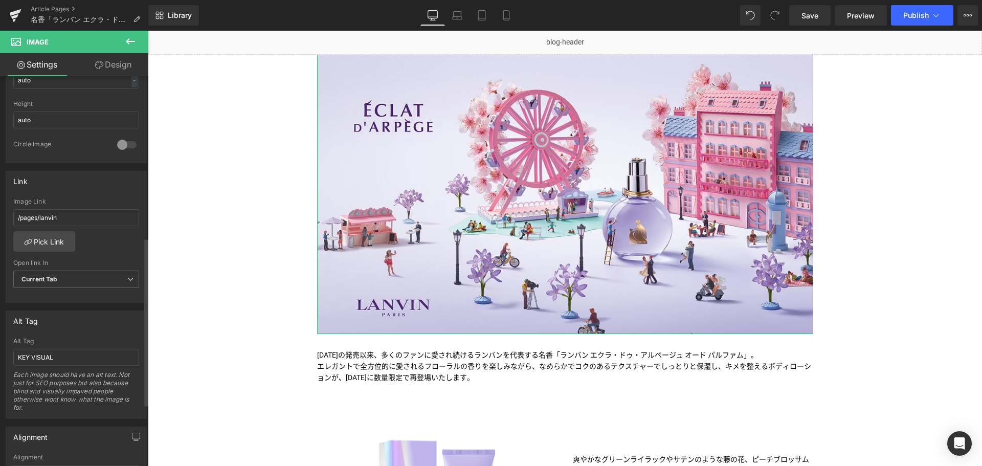
scroll to position [375, 0]
